Goal: Find specific page/section: Find specific page/section

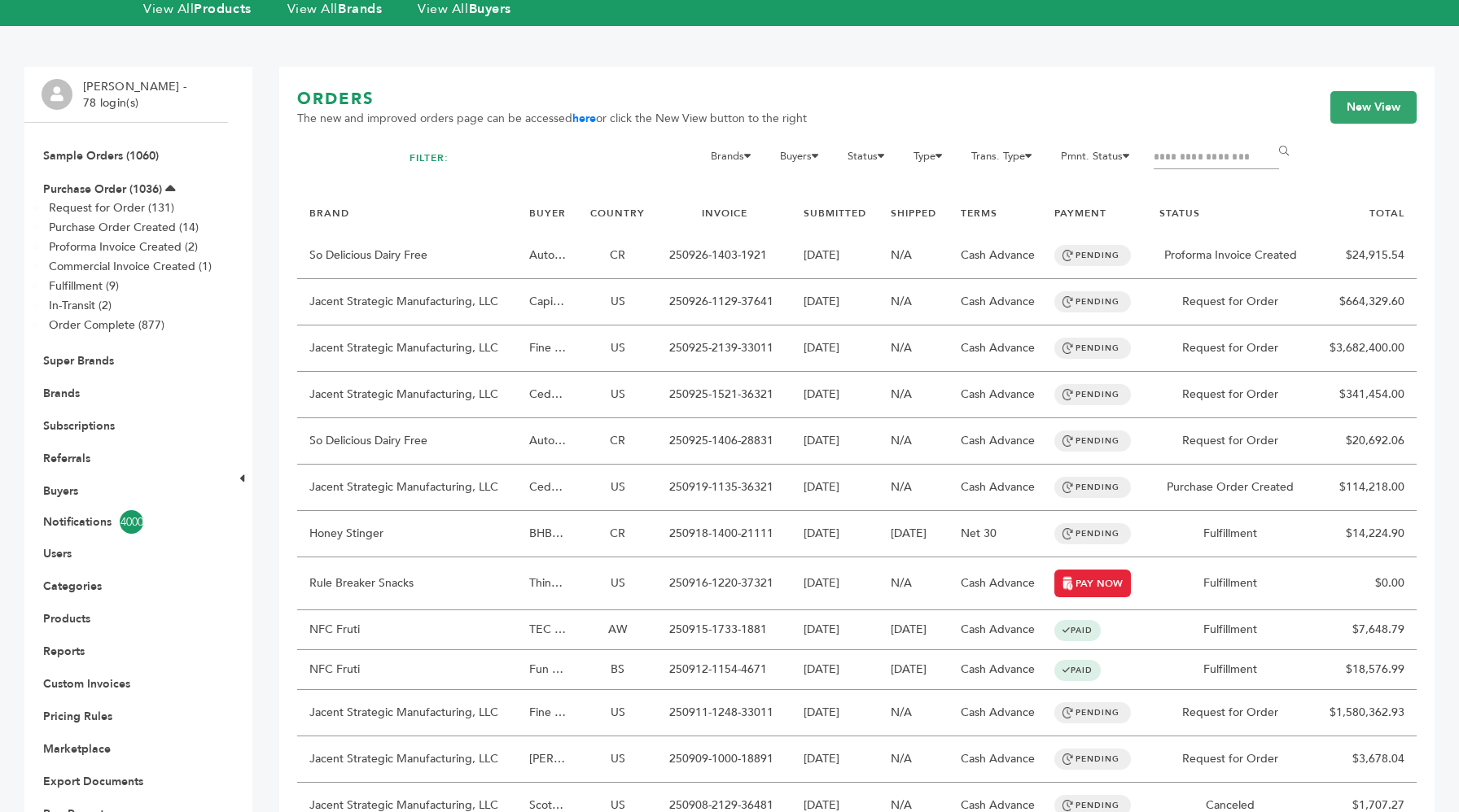
scroll to position [38, 0]
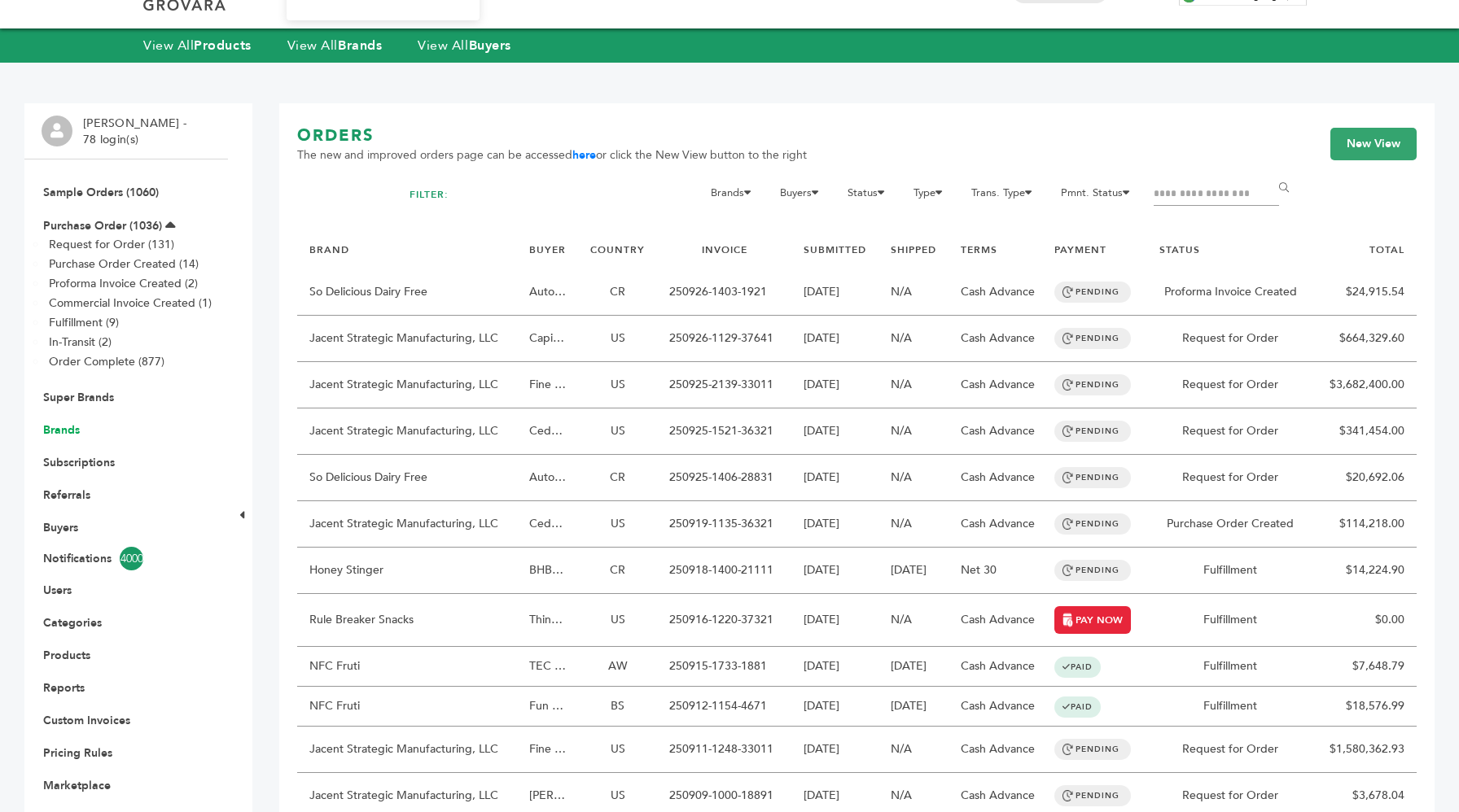
click at [56, 429] on link "Brands" at bounding box center [61, 430] width 37 height 16
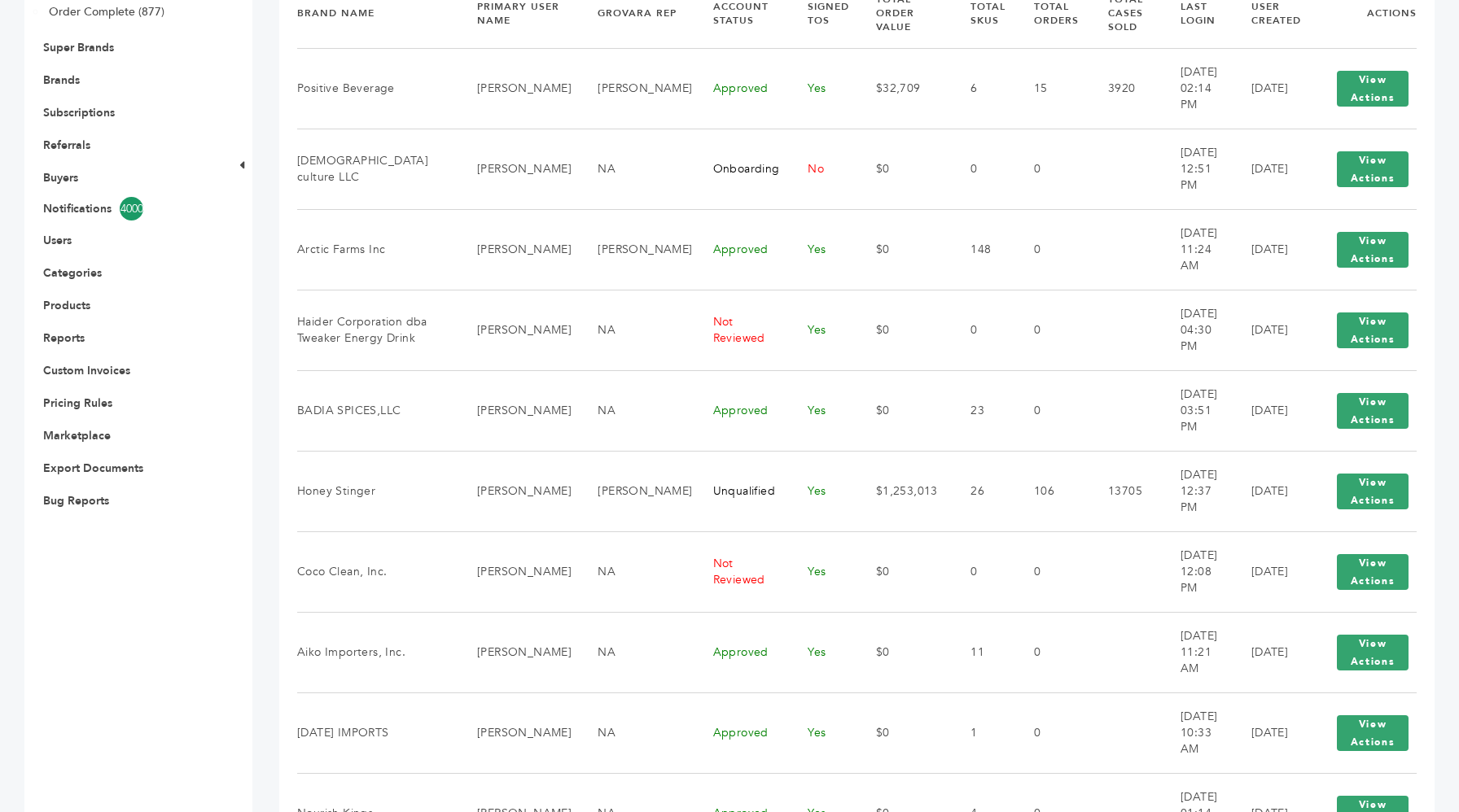
scroll to position [440, 0]
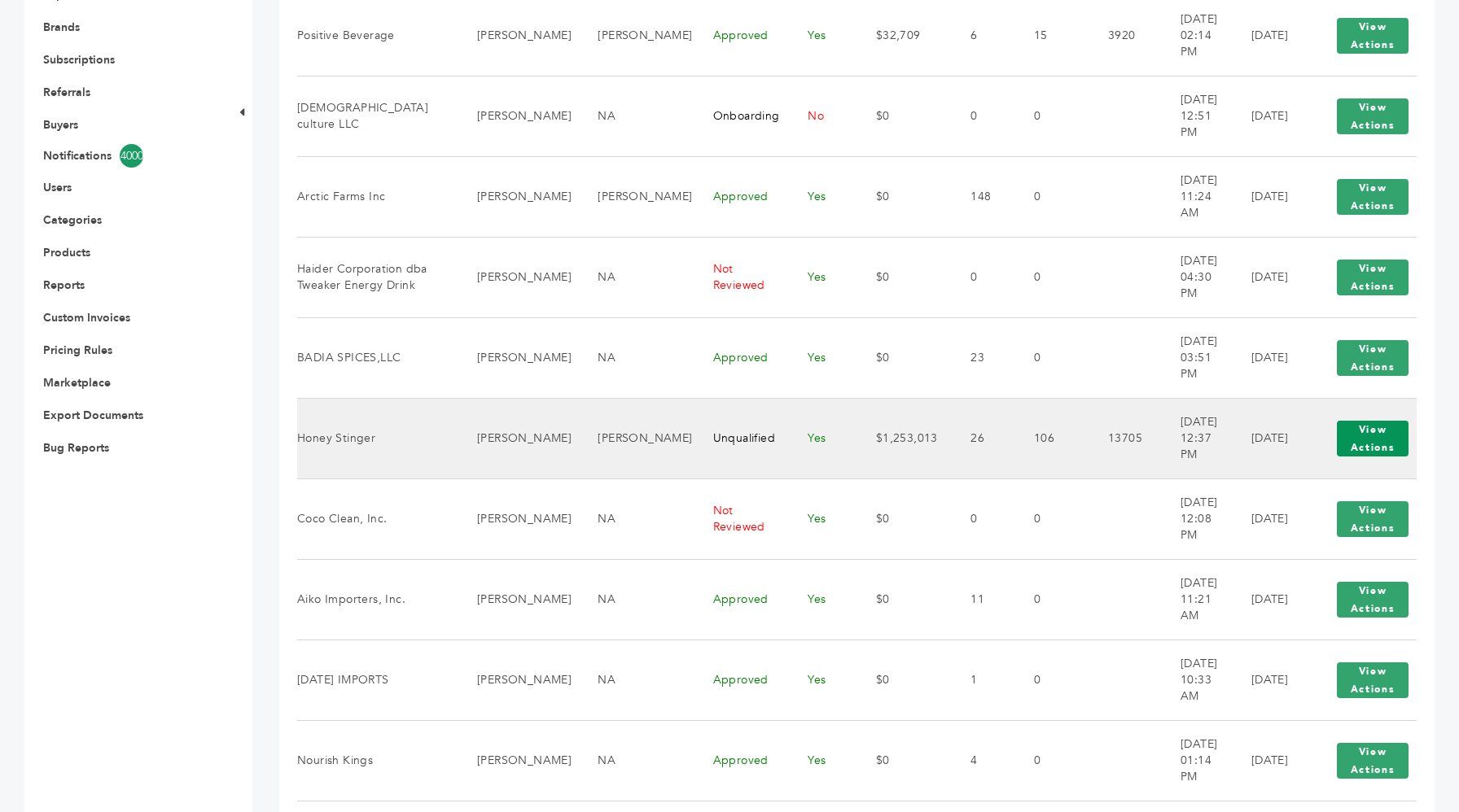
click at [1365, 453] on button "View Actions" at bounding box center [1373, 439] width 72 height 36
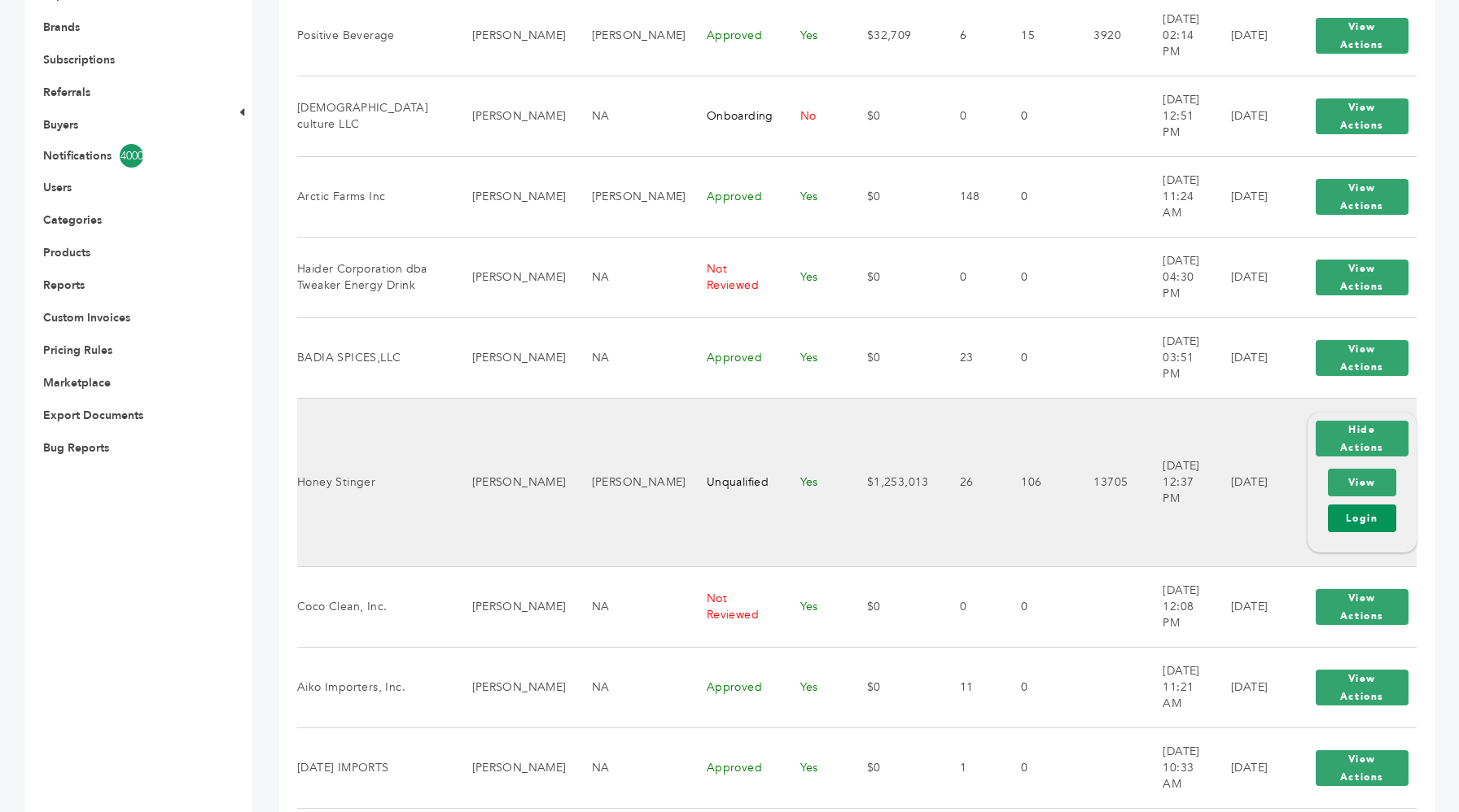
click at [1367, 512] on link "Login" at bounding box center [1363, 519] width 69 height 28
